Goal: Check status: Check status

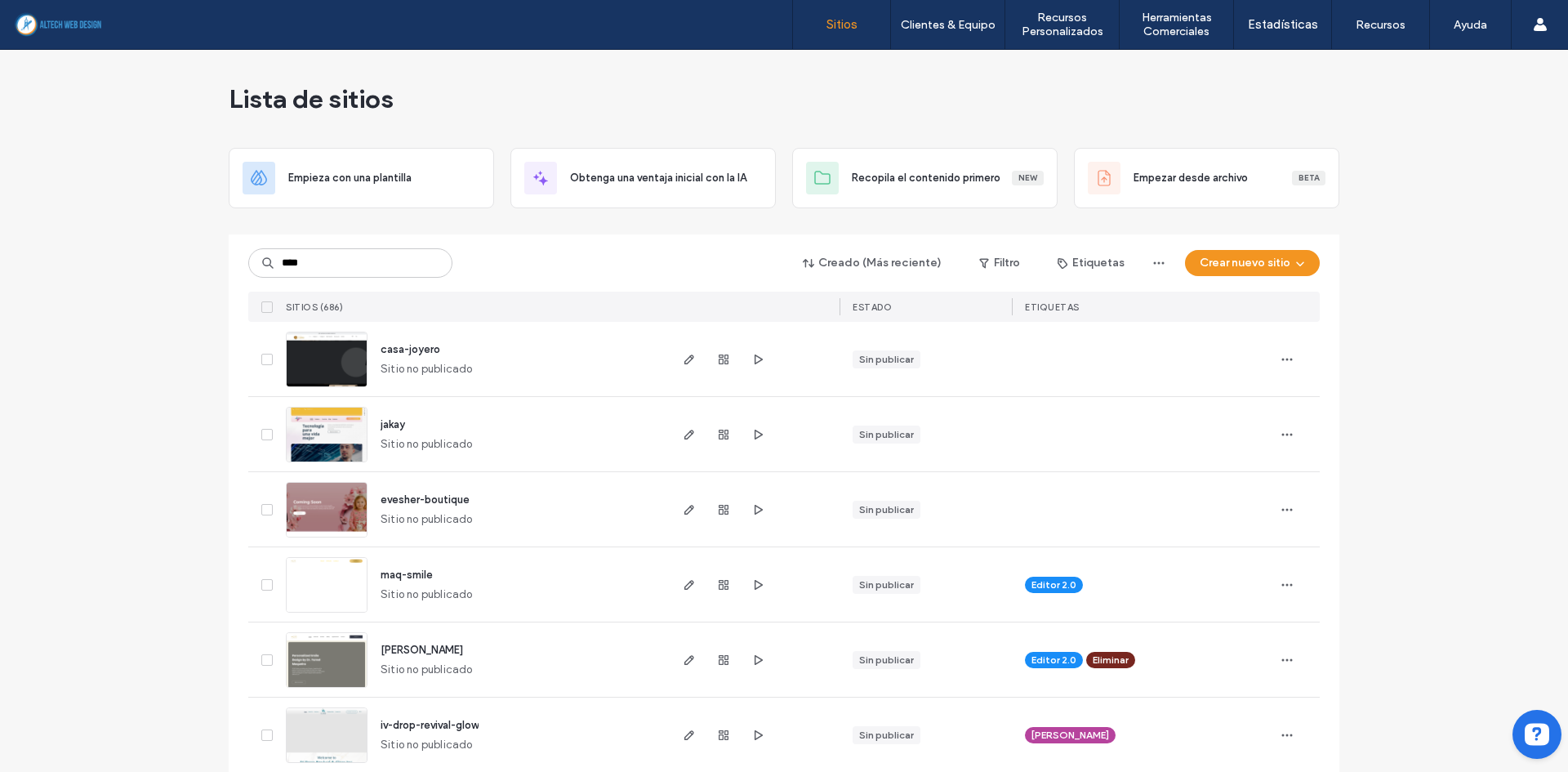
type input "****"
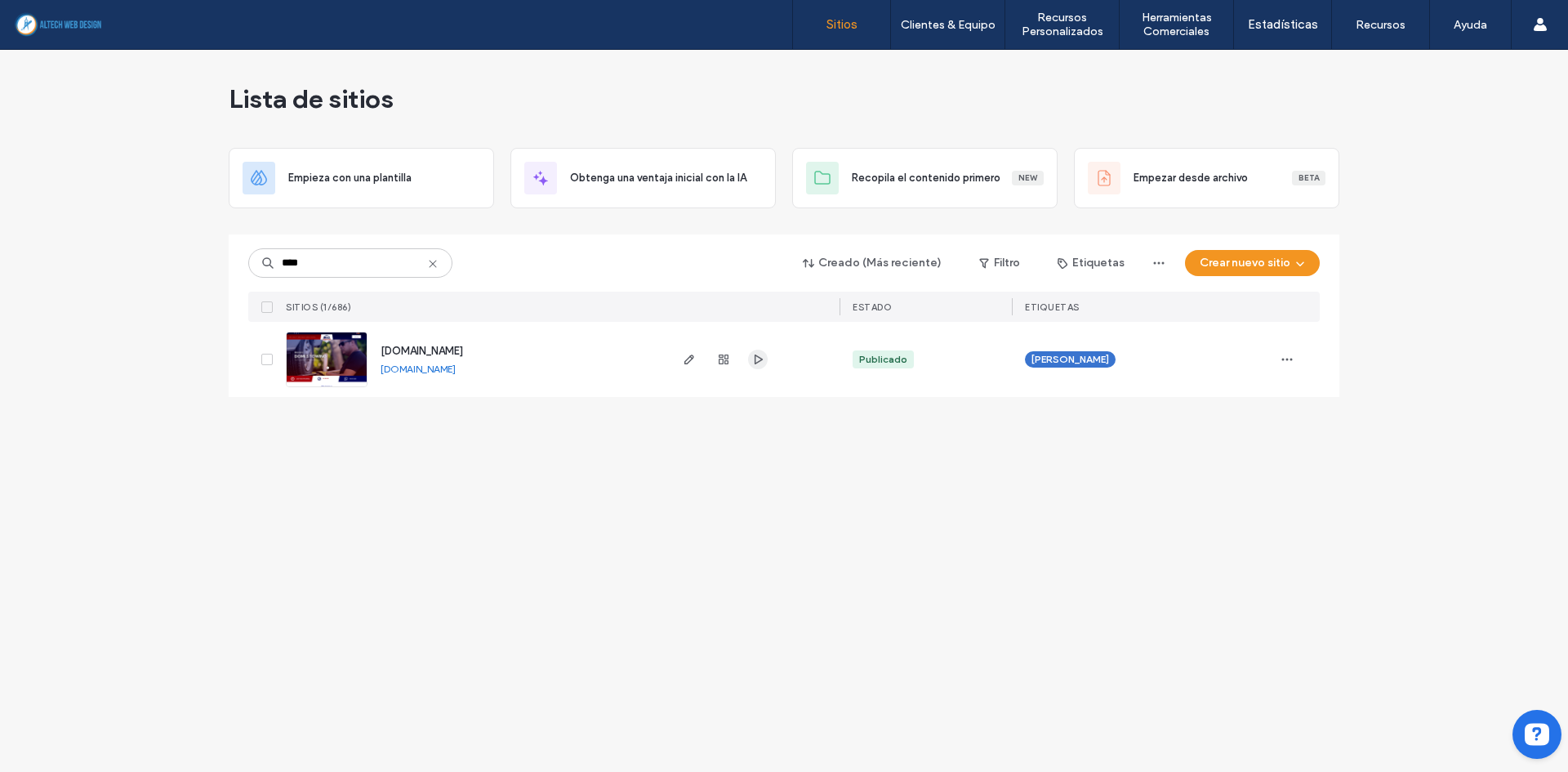
click at [764, 355] on icon "button" at bounding box center [757, 359] width 13 height 13
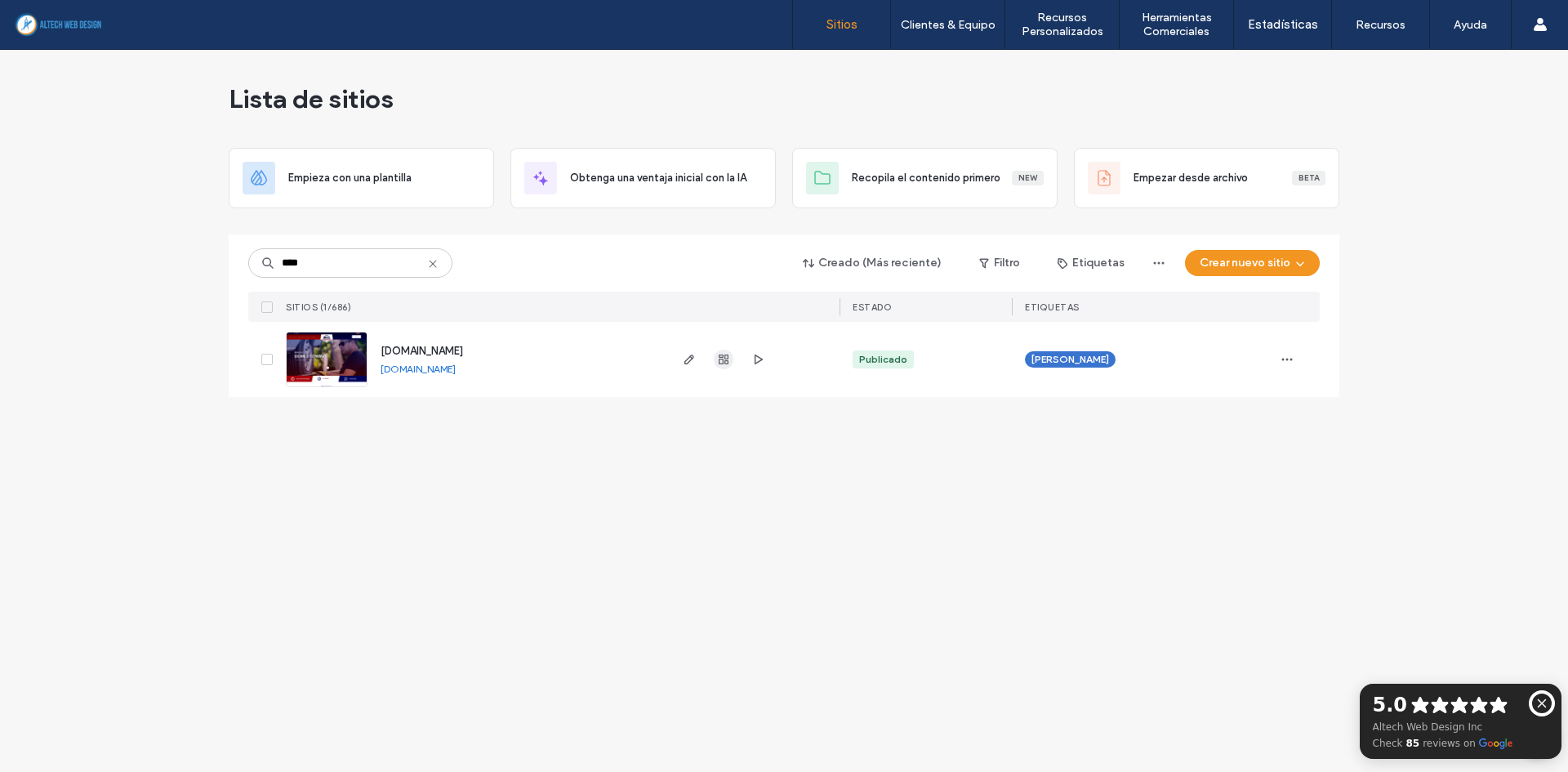
click at [723, 355] on use "button" at bounding box center [723, 359] width 10 height 10
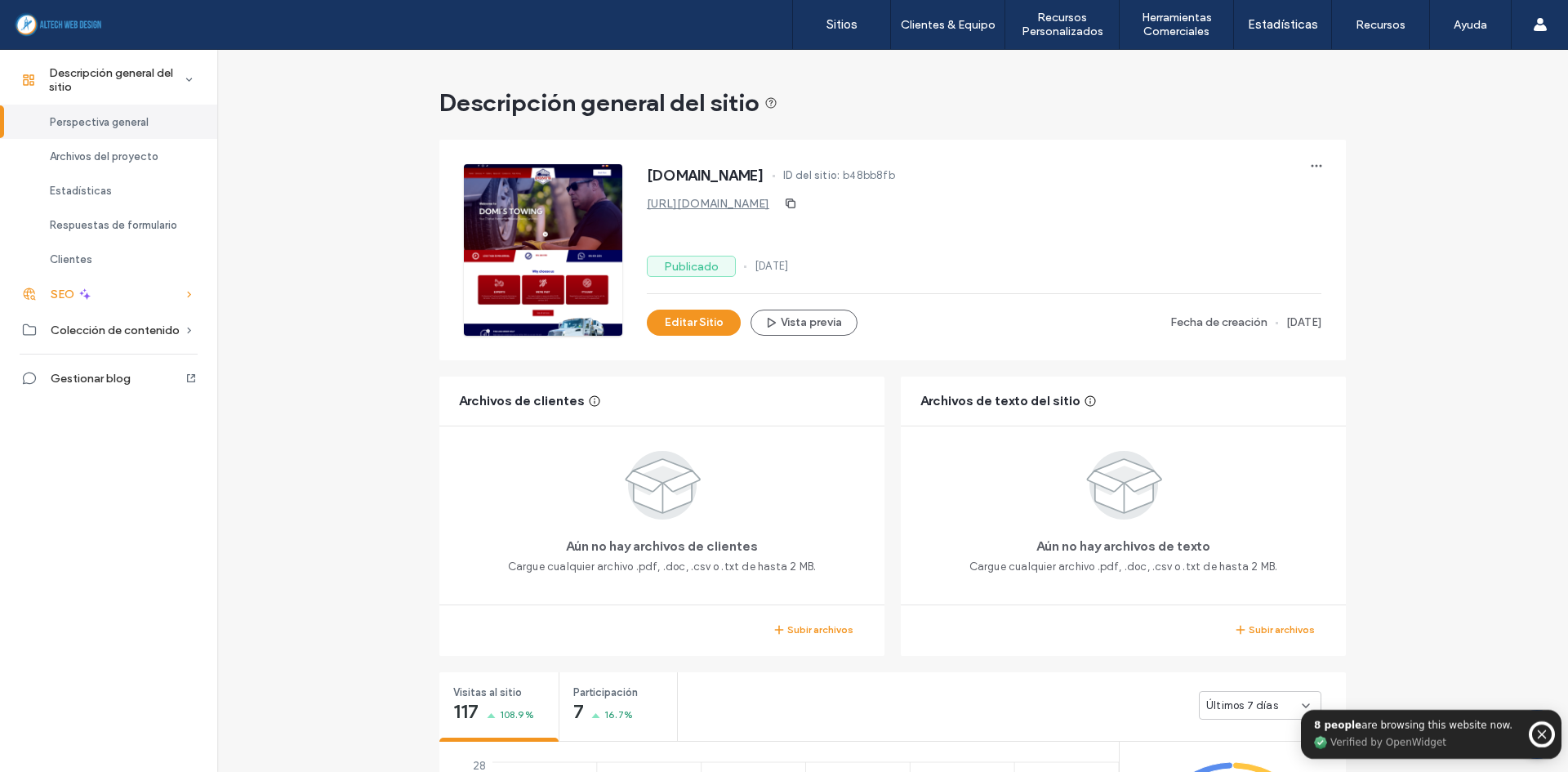
click at [108, 300] on div "SEO" at bounding box center [109, 294] width 217 height 36
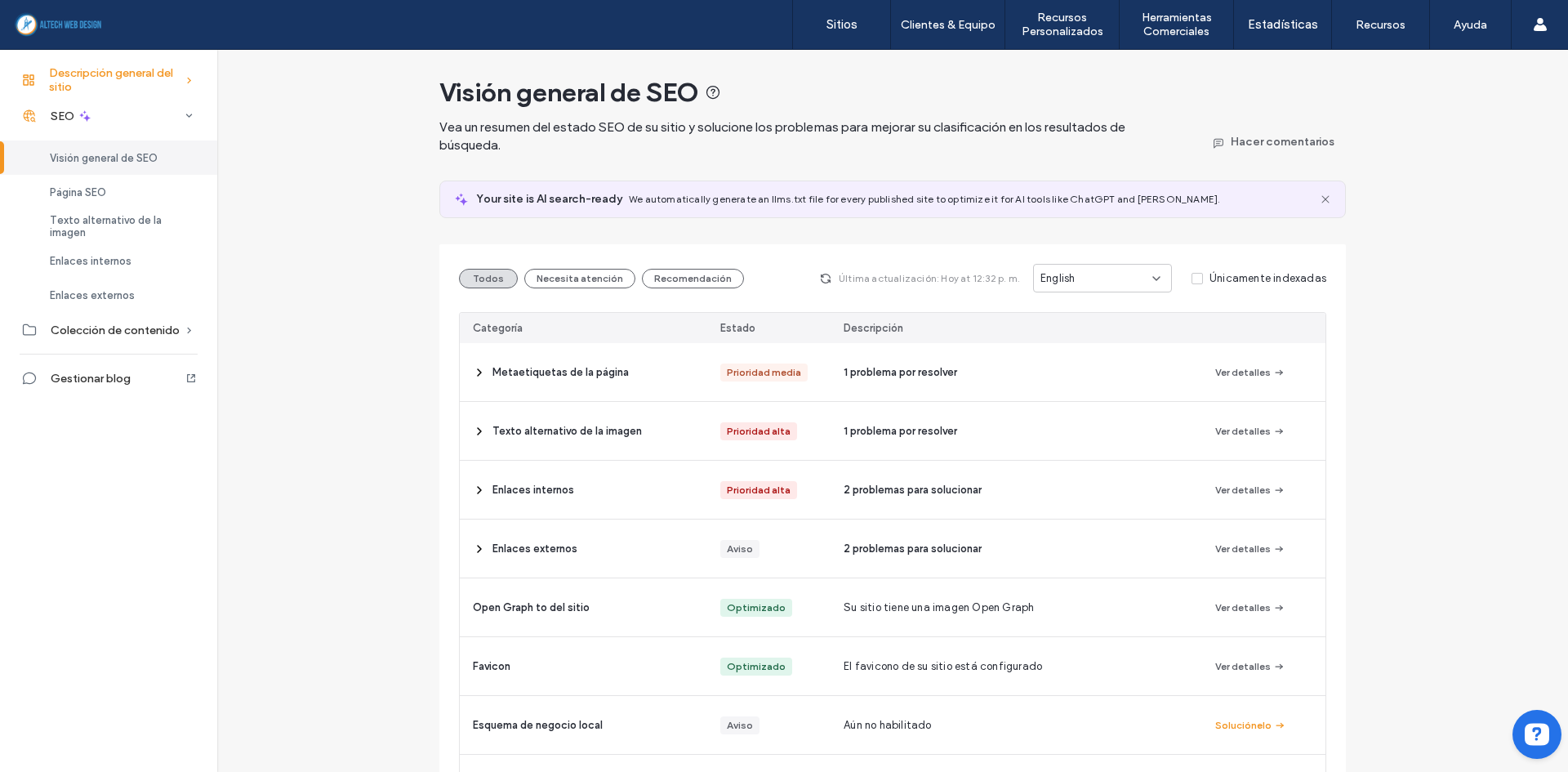
click at [121, 94] on div "Descripción general del sitio" at bounding box center [109, 80] width 217 height 36
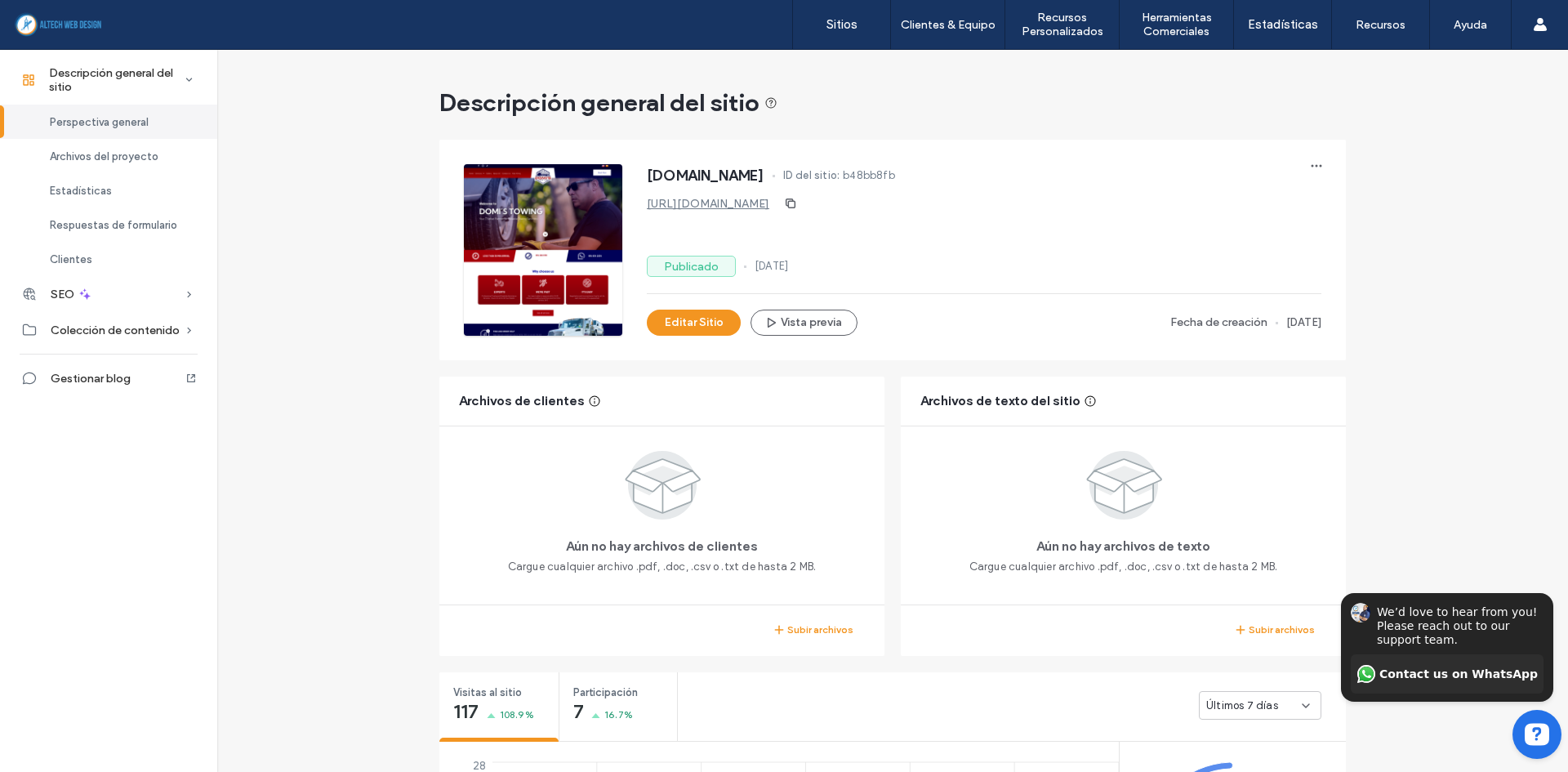
click at [760, 211] on div "[URL][DOMAIN_NAME]" at bounding box center [984, 203] width 675 height 26
click at [761, 206] on link "[URL][DOMAIN_NAME]" at bounding box center [708, 203] width 122 height 13
